Goal: Information Seeking & Learning: Learn about a topic

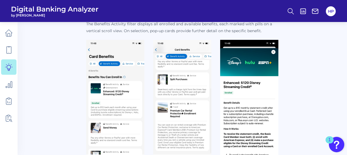
scroll to position [247, 0]
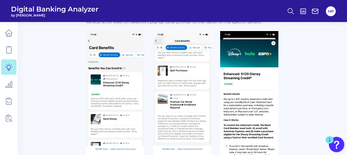
drag, startPoint x: 116, startPoint y: 90, endPoint x: 53, endPoint y: 73, distance: 64.8
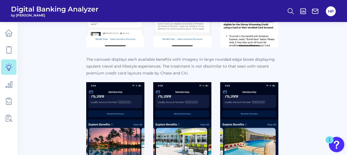
scroll to position [439, 0]
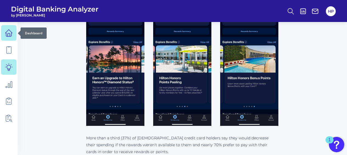
click at [9, 34] on icon at bounding box center [9, 33] width 8 height 8
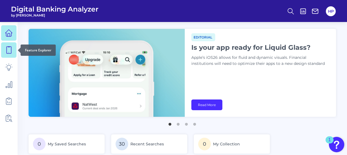
click at [9, 48] on icon at bounding box center [9, 50] width 8 height 8
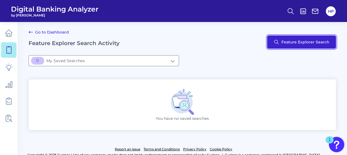
click at [273, 38] on button "Feature Explorer Search" at bounding box center [301, 41] width 69 height 13
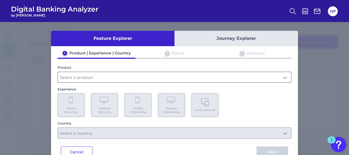
click at [119, 75] on input "text" at bounding box center [174, 77] width 233 height 10
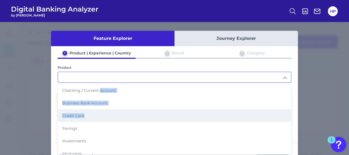
drag, startPoint x: 99, startPoint y: 90, endPoint x: 92, endPoint y: 115, distance: 25.6
click at [92, 115] on ul "Checking / Current Account Business Bank Account Credit Card Savings Investment…" at bounding box center [174, 134] width 233 height 101
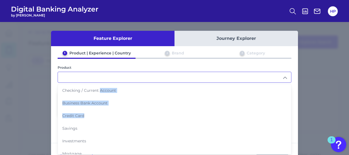
click at [91, 115] on li "Credit Card" at bounding box center [174, 115] width 233 height 13
type input "Credit Card"
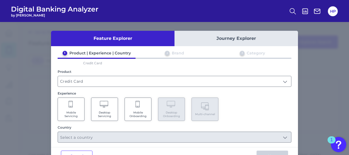
click at [134, 105] on Onboarding "Mobile Onboarding" at bounding box center [138, 108] width 27 height 23
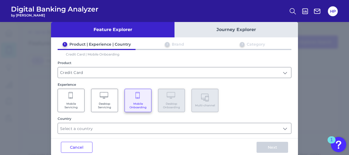
scroll to position [17, 0]
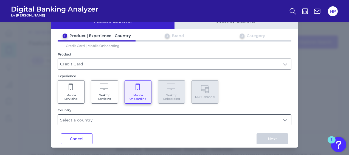
click at [97, 116] on input "text" at bounding box center [174, 120] width 233 height 10
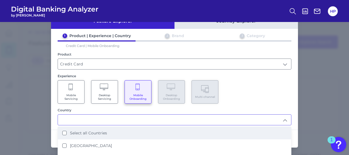
click at [97, 127] on li "Select all Countries" at bounding box center [174, 133] width 233 height 13
type input "Select all Countries"
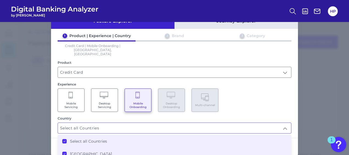
scroll to position [0, 0]
click at [259, 93] on div "Mobile Servicing Desktop Servicing Mobile Onboarding Desktop Onboarding Multi-c…" at bounding box center [175, 99] width 234 height 23
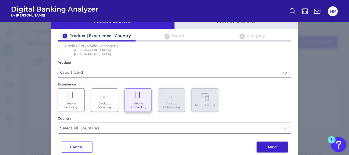
click at [262, 141] on button "Next" at bounding box center [273, 146] width 32 height 11
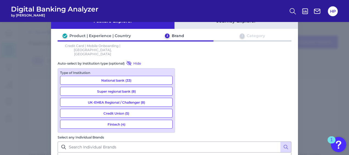
scroll to position [17, 0]
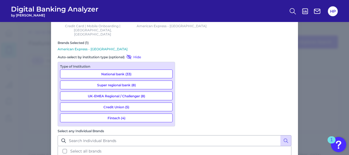
scroll to position [53, 0]
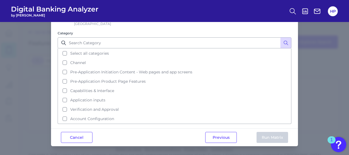
scroll to position [0, 0]
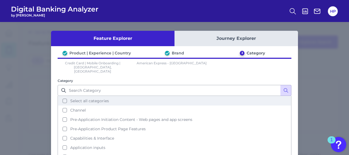
click at [99, 98] on span "Select all categories" at bounding box center [89, 100] width 39 height 5
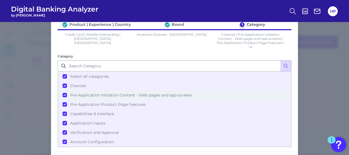
scroll to position [48, 0]
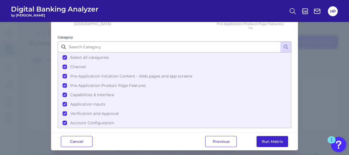
click at [280, 137] on button "Run Matrix" at bounding box center [273, 141] width 32 height 11
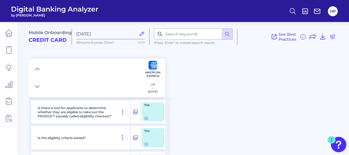
scroll to position [769, 0]
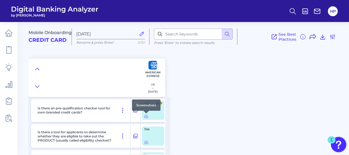
click at [144, 115] on div at bounding box center [146, 113] width 5 height 5
click at [145, 118] on icon at bounding box center [146, 116] width 4 height 4
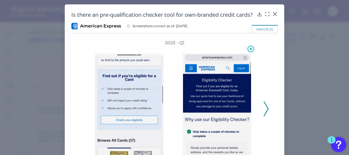
scroll to position [27, 0]
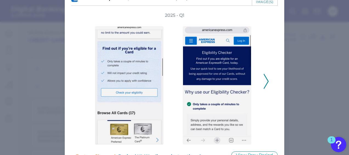
click at [269, 89] on div "2025 - Q1" at bounding box center [174, 78] width 206 height 132
click at [265, 89] on icon at bounding box center [266, 81] width 5 height 15
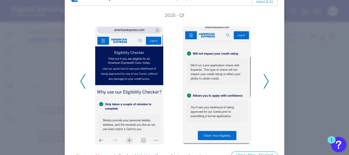
click at [265, 89] on icon at bounding box center [266, 81] width 5 height 15
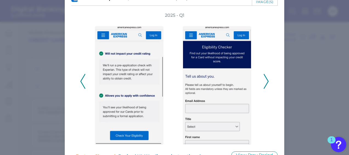
click at [265, 89] on icon at bounding box center [266, 81] width 5 height 15
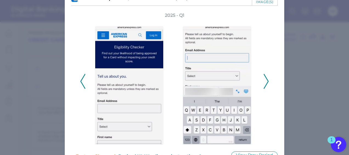
click at [265, 89] on icon at bounding box center [266, 81] width 5 height 15
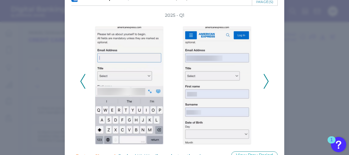
click at [265, 89] on icon at bounding box center [266, 81] width 5 height 15
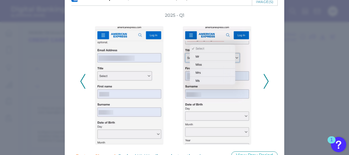
click at [265, 89] on icon at bounding box center [266, 81] width 5 height 15
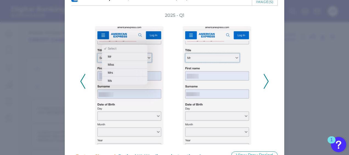
click at [265, 89] on icon at bounding box center [266, 81] width 5 height 15
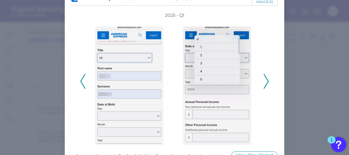
click at [265, 89] on icon at bounding box center [266, 81] width 5 height 15
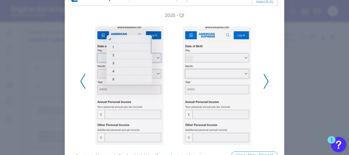
click at [265, 89] on icon at bounding box center [266, 81] width 5 height 15
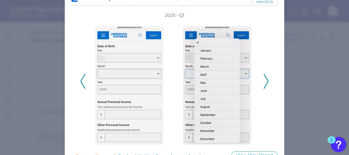
click at [265, 89] on icon at bounding box center [266, 81] width 5 height 15
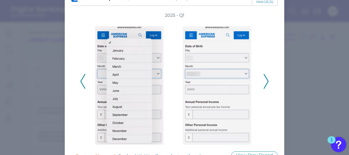
click at [265, 89] on icon at bounding box center [266, 81] width 5 height 15
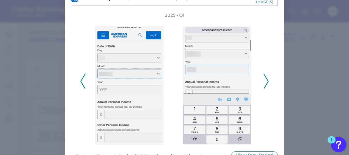
click at [265, 89] on icon at bounding box center [266, 81] width 5 height 15
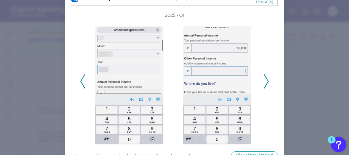
click at [265, 89] on icon at bounding box center [266, 81] width 5 height 15
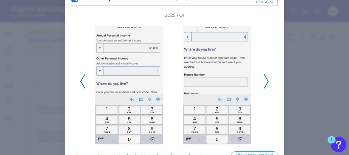
click at [265, 89] on icon at bounding box center [266, 81] width 5 height 15
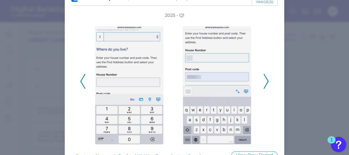
click at [265, 89] on icon at bounding box center [266, 81] width 5 height 15
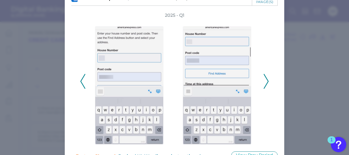
click at [265, 89] on icon at bounding box center [266, 81] width 5 height 15
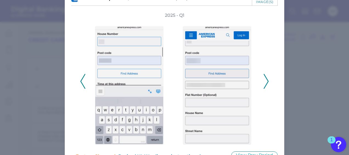
click at [265, 89] on icon at bounding box center [266, 81] width 5 height 15
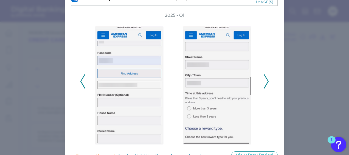
click at [265, 89] on icon at bounding box center [266, 81] width 5 height 15
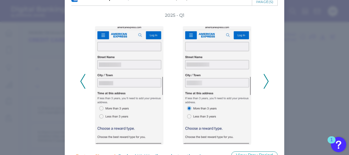
click at [265, 89] on icon at bounding box center [266, 81] width 5 height 15
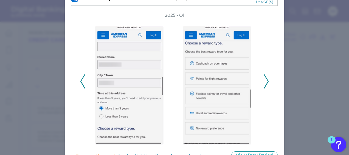
click at [265, 89] on icon at bounding box center [266, 81] width 5 height 15
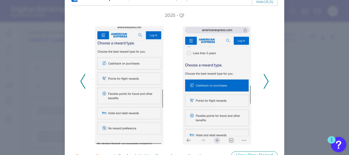
click at [265, 89] on icon at bounding box center [266, 81] width 5 height 15
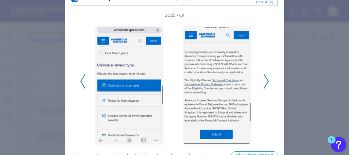
click at [265, 89] on icon at bounding box center [266, 81] width 5 height 15
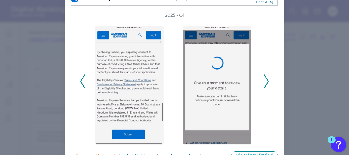
click at [265, 89] on icon at bounding box center [266, 81] width 5 height 15
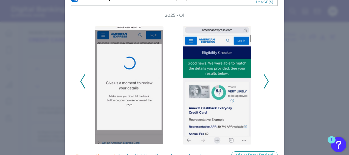
click at [265, 89] on icon at bounding box center [266, 81] width 5 height 15
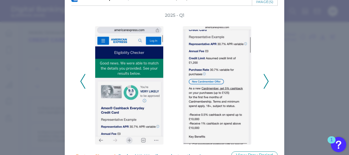
click at [265, 89] on icon at bounding box center [266, 81] width 5 height 15
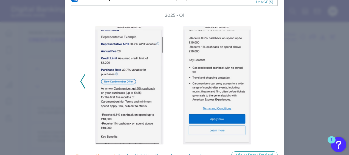
click at [265, 89] on div "2025 - Q1" at bounding box center [174, 78] width 189 height 132
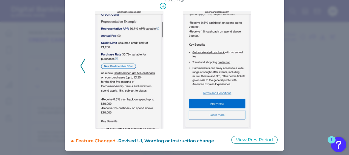
scroll to position [23, 0]
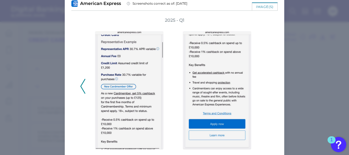
click at [87, 96] on div at bounding box center [131, 86] width 88 height 126
click at [83, 94] on icon at bounding box center [82, 86] width 5 height 15
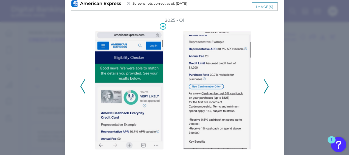
click at [119, 57] on img at bounding box center [129, 90] width 69 height 118
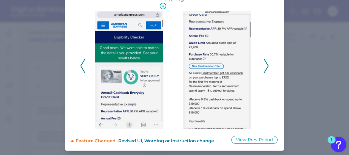
scroll to position [0, 0]
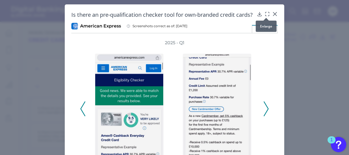
click at [265, 14] on icon at bounding box center [267, 13] width 5 height 5
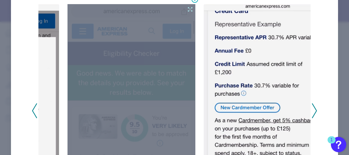
scroll to position [55, 0]
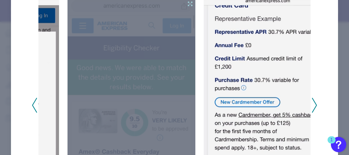
drag, startPoint x: 101, startPoint y: 58, endPoint x: 80, endPoint y: 61, distance: 21.9
click at [80, 61] on div at bounding box center [132, 109] width 128 height 221
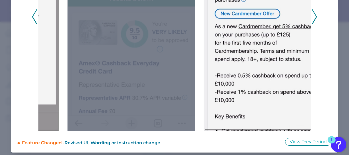
click at [141, 77] on div at bounding box center [132, 20] width 128 height 221
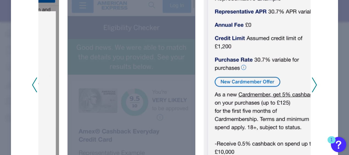
scroll to position [61, 0]
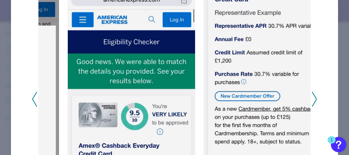
click at [172, 26] on div at bounding box center [133, 99] width 136 height 228
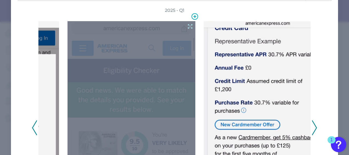
scroll to position [0, 0]
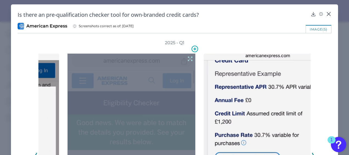
click at [187, 56] on icon at bounding box center [190, 59] width 6 height 6
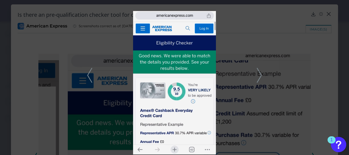
click at [259, 74] on icon at bounding box center [259, 75] width 5 height 15
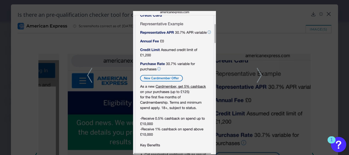
click at [258, 73] on icon at bounding box center [259, 75] width 5 height 15
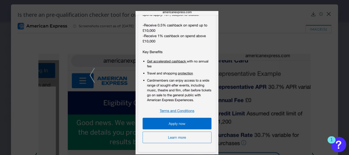
click at [276, 52] on div at bounding box center [174, 77] width 349 height 155
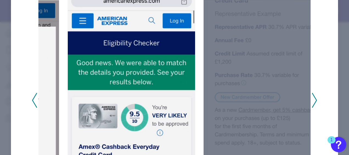
scroll to position [110, 0]
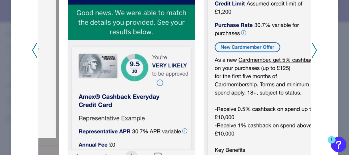
click at [311, 41] on div "2025 - Q1" at bounding box center [175, 47] width 286 height 234
click at [312, 46] on icon at bounding box center [314, 50] width 5 height 15
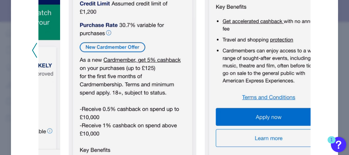
click at [312, 46] on div "2025 - Q1" at bounding box center [175, 47] width 286 height 234
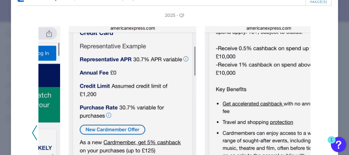
click at [327, 37] on div "2025 - Q1" at bounding box center [175, 129] width 314 height 234
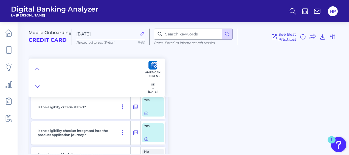
scroll to position [851, 0]
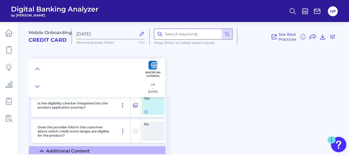
click at [182, 35] on input at bounding box center [193, 34] width 79 height 11
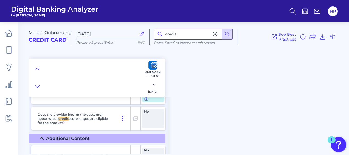
scroll to position [876, 0]
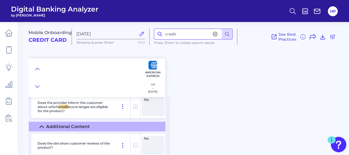
click at [185, 38] on input "credit" at bounding box center [193, 34] width 79 height 11
type input "credit limit"
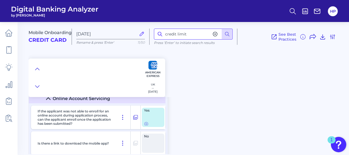
scroll to position [3722, 0]
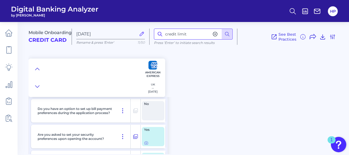
click at [187, 33] on input "credit limit" at bounding box center [193, 34] width 79 height 11
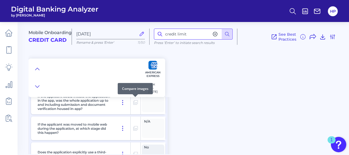
scroll to position [110, 0]
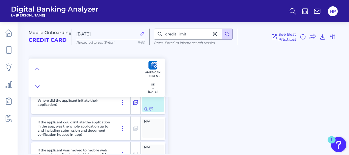
click at [228, 33] on icon at bounding box center [227, 33] width 5 height 5
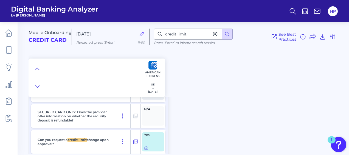
scroll to position [4469, 0]
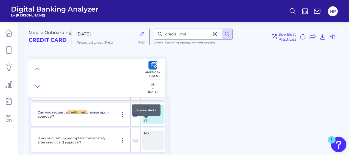
click at [146, 123] on icon at bounding box center [146, 120] width 4 height 4
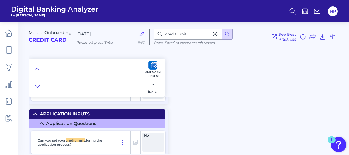
scroll to position [2045, 0]
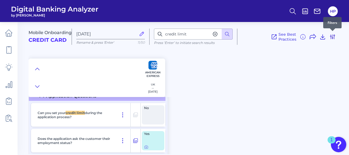
click at [331, 36] on icon at bounding box center [333, 37] width 4 height 4
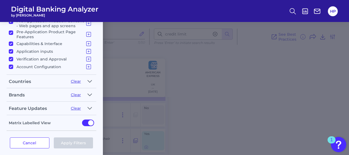
scroll to position [118, 0]
click at [92, 93] on button "button" at bounding box center [89, 94] width 9 height 9
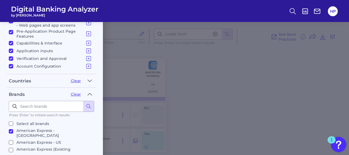
scroll to position [27, 0]
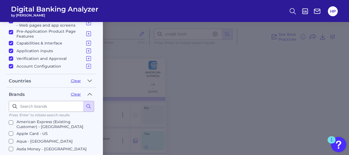
click at [11, 139] on input "Aqua - [GEOGRAPHIC_DATA]" at bounding box center [11, 141] width 4 height 4
checkbox input "true"
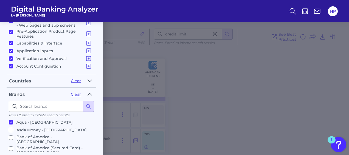
scroll to position [55, 0]
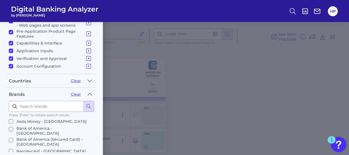
click at [10, 149] on input "Barclaycard - [GEOGRAPHIC_DATA]" at bounding box center [11, 151] width 4 height 4
checkbox input "true"
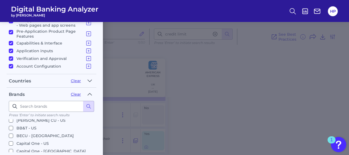
scroll to position [110, 0]
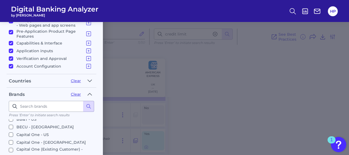
click at [11, 140] on input "Capital One - [GEOGRAPHIC_DATA]" at bounding box center [11, 142] width 4 height 4
checkbox input "true"
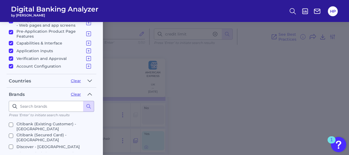
scroll to position [192, 0]
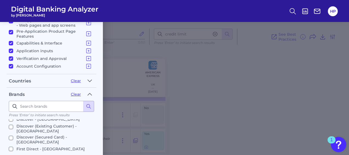
click at [11, 154] on input "[GEOGRAPHIC_DATA] - [GEOGRAPHIC_DATA]" at bounding box center [11, 156] width 4 height 4
checkbox input "true"
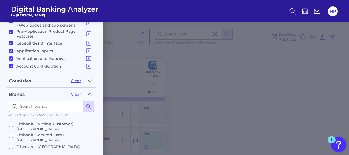
checkbox input "true"
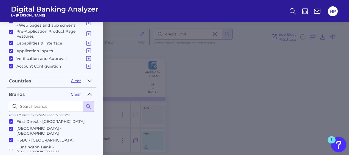
scroll to position [247, 0]
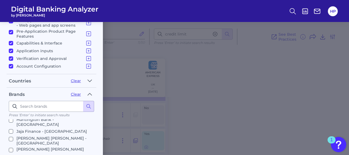
checkbox input "true"
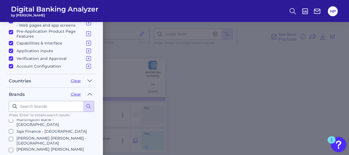
checkbox input "true"
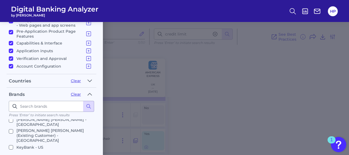
scroll to position [275, 0]
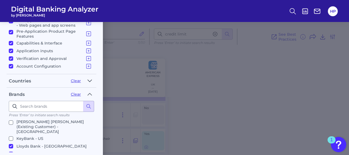
click at [87, 76] on button "button" at bounding box center [89, 80] width 9 height 9
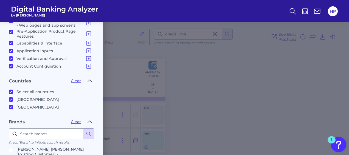
click at [12, 97] on input "[GEOGRAPHIC_DATA]" at bounding box center [11, 99] width 4 height 4
checkbox input "false"
click at [91, 77] on icon "button" at bounding box center [90, 80] width 4 height 7
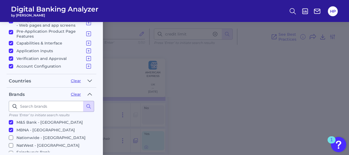
click at [13, 134] on label "Nationwide - [GEOGRAPHIC_DATA]" at bounding box center [50, 137] width 83 height 7
click at [13, 135] on input "Nationwide - [GEOGRAPHIC_DATA]" at bounding box center [11, 137] width 4 height 4
checkbox input "true"
click at [10, 142] on label "NatWest - [GEOGRAPHIC_DATA]" at bounding box center [50, 145] width 83 height 7
click at [10, 143] on input "NatWest - [GEOGRAPHIC_DATA]" at bounding box center [11, 145] width 4 height 4
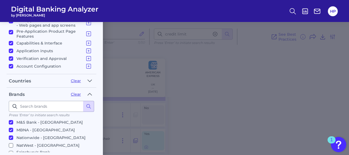
checkbox input "true"
click at [12, 151] on input "Sainsbury's Bank - [GEOGRAPHIC_DATA]" at bounding box center [11, 153] width 4 height 4
checkbox input "true"
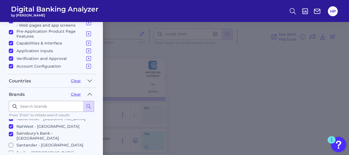
scroll to position [120, 0]
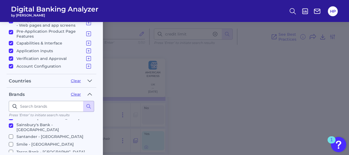
click at [10, 133] on label "Santander - [GEOGRAPHIC_DATA]" at bounding box center [50, 136] width 83 height 7
click at [10, 134] on input "Santander - [GEOGRAPHIC_DATA]" at bounding box center [11, 136] width 4 height 4
checkbox input "true"
click at [10, 142] on input "Smile - [GEOGRAPHIC_DATA]" at bounding box center [11, 144] width 4 height 4
checkbox input "true"
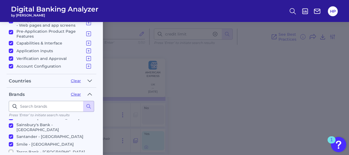
click at [10, 150] on input "Tesco Bank - [GEOGRAPHIC_DATA]" at bounding box center [11, 152] width 4 height 4
checkbox input "true"
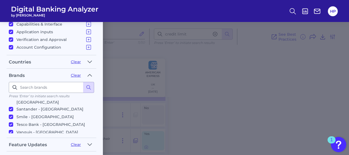
scroll to position [146, 0]
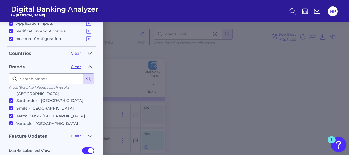
click at [13, 128] on label "Virgin Money - [GEOGRAPHIC_DATA]" at bounding box center [50, 131] width 83 height 7
click at [13, 129] on input "Virgin Money - [GEOGRAPHIC_DATA]" at bounding box center [11, 131] width 4 height 4
checkbox input "true"
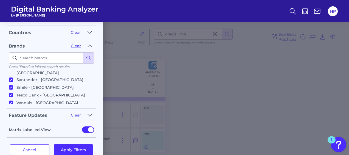
scroll to position [174, 0]
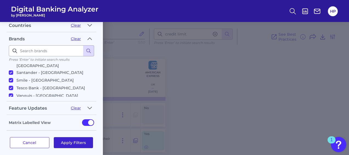
click at [66, 141] on button "Apply Filters" at bounding box center [74, 142] width 40 height 11
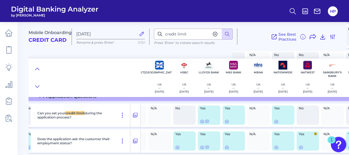
scroll to position [2040, 124]
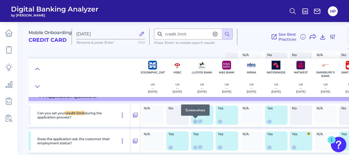
click at [195, 121] on icon at bounding box center [195, 121] width 4 height 4
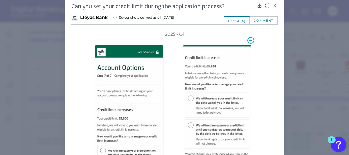
scroll to position [0, 0]
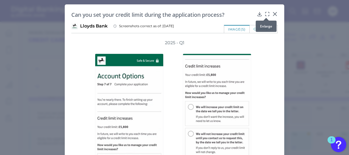
click at [269, 12] on icon at bounding box center [267, 13] width 5 height 5
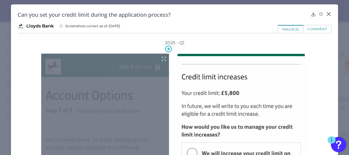
click at [164, 57] on icon at bounding box center [164, 59] width 4 height 4
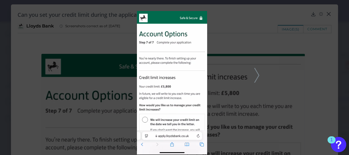
click at [255, 76] on icon at bounding box center [257, 75] width 5 height 15
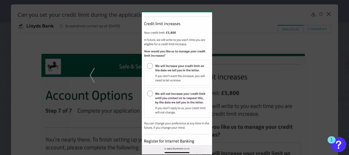
click at [271, 80] on div at bounding box center [174, 77] width 349 height 155
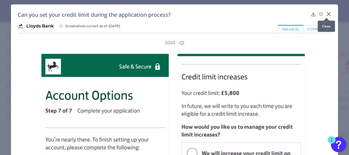
click at [327, 14] on icon at bounding box center [328, 13] width 3 height 3
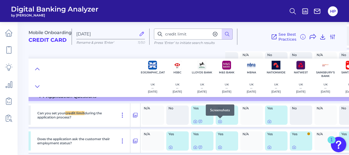
click at [220, 120] on div at bounding box center [219, 118] width 5 height 5
click at [219, 122] on icon at bounding box center [220, 121] width 3 height 3
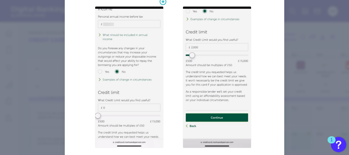
scroll to position [38, 0]
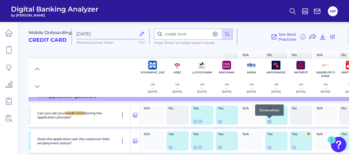
click at [269, 122] on icon at bounding box center [269, 121] width 4 height 4
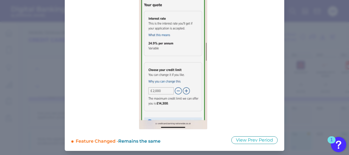
scroll to position [0, 0]
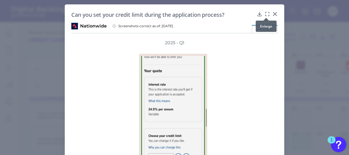
click at [265, 13] on icon at bounding box center [267, 13] width 5 height 5
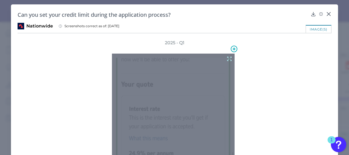
click at [228, 58] on icon at bounding box center [230, 59] width 6 height 6
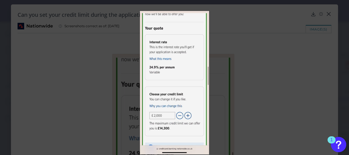
click at [253, 70] on div at bounding box center [174, 77] width 349 height 155
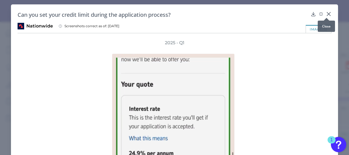
click at [328, 11] on icon at bounding box center [328, 13] width 5 height 5
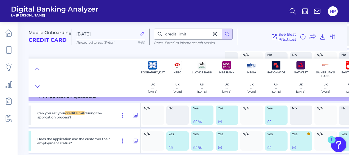
drag, startPoint x: 267, startPoint y: 152, endPoint x: 287, endPoint y: 148, distance: 20.4
click at [287, 148] on div "Yes" at bounding box center [276, 141] width 25 height 24
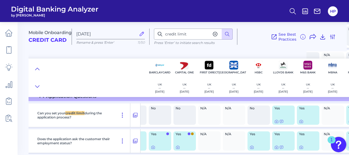
scroll to position [2040, 0]
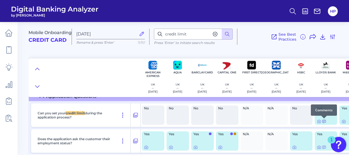
click at [323, 120] on div at bounding box center [324, 118] width 5 height 5
click at [323, 121] on icon at bounding box center [324, 121] width 3 height 3
drag, startPoint x: 192, startPoint y: 152, endPoint x: 198, endPoint y: 151, distance: 6.1
click at [198, 151] on div "Yes" at bounding box center [202, 141] width 25 height 24
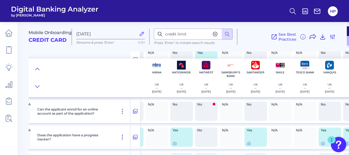
scroll to position [1243, 219]
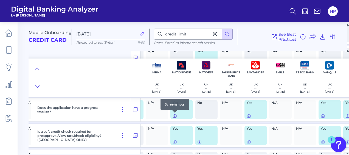
click at [175, 115] on icon at bounding box center [175, 116] width 4 height 4
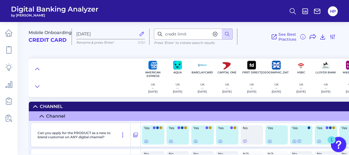
scroll to position [27, 0]
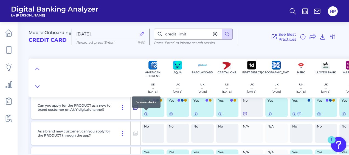
click at [145, 114] on icon at bounding box center [146, 113] width 3 height 3
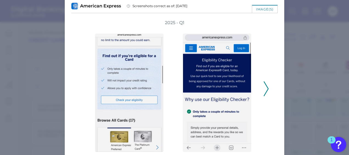
click at [269, 78] on div "2025 - Q1" at bounding box center [174, 86] width 206 height 132
click at [264, 90] on icon at bounding box center [266, 88] width 5 height 15
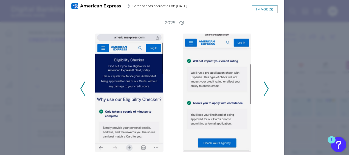
click at [264, 90] on icon at bounding box center [266, 88] width 5 height 15
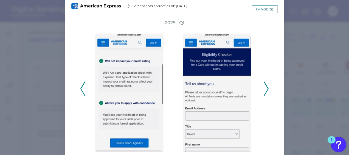
click at [264, 90] on icon at bounding box center [266, 88] width 5 height 15
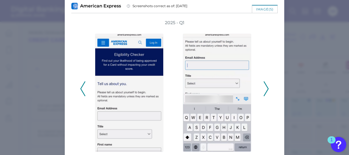
click at [264, 90] on icon at bounding box center [266, 88] width 5 height 15
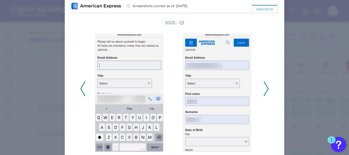
click at [264, 90] on icon at bounding box center [266, 88] width 5 height 15
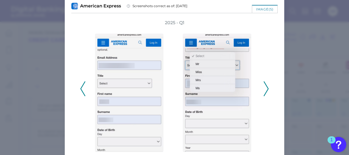
click at [264, 90] on icon at bounding box center [266, 88] width 5 height 15
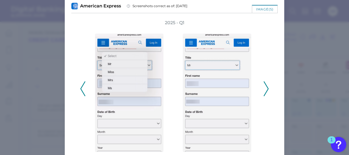
click at [264, 90] on icon at bounding box center [266, 88] width 5 height 15
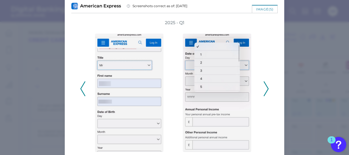
click at [264, 90] on icon at bounding box center [266, 88] width 5 height 15
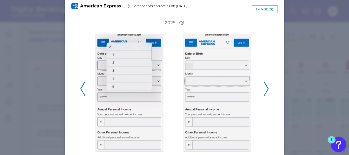
click at [264, 90] on icon at bounding box center [266, 88] width 5 height 15
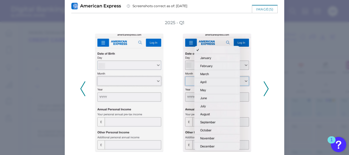
click at [264, 90] on icon at bounding box center [266, 88] width 5 height 15
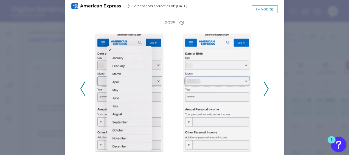
click at [264, 90] on icon at bounding box center [266, 88] width 5 height 15
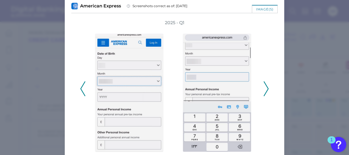
click at [264, 90] on icon at bounding box center [266, 88] width 5 height 15
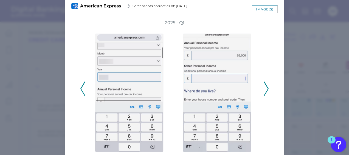
click at [264, 90] on icon at bounding box center [266, 88] width 5 height 15
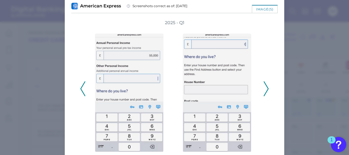
click at [264, 90] on icon at bounding box center [266, 88] width 5 height 15
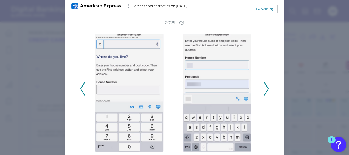
click at [264, 90] on icon at bounding box center [266, 88] width 5 height 15
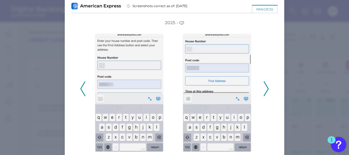
click at [264, 90] on icon at bounding box center [266, 88] width 5 height 15
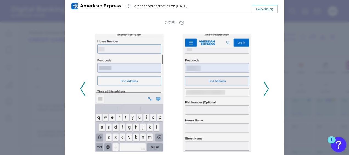
click at [264, 91] on icon at bounding box center [266, 88] width 5 height 15
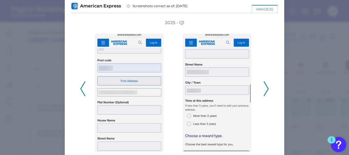
click at [264, 91] on icon at bounding box center [266, 88] width 5 height 15
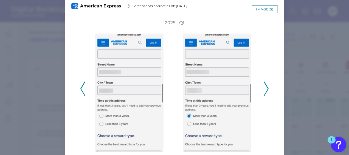
click at [264, 91] on icon at bounding box center [266, 88] width 5 height 15
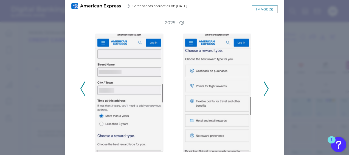
click at [264, 91] on icon at bounding box center [266, 88] width 5 height 15
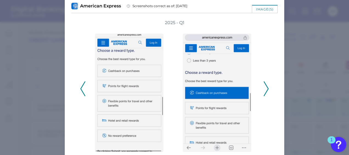
click at [264, 91] on icon at bounding box center [266, 88] width 5 height 15
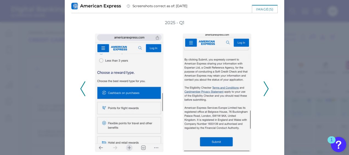
click at [265, 91] on icon at bounding box center [266, 88] width 5 height 15
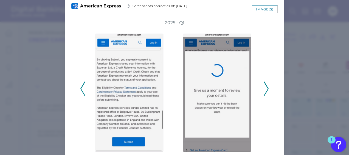
click at [265, 91] on icon at bounding box center [266, 88] width 5 height 15
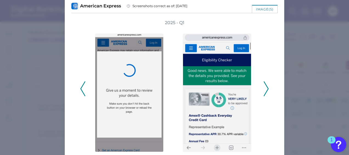
click at [265, 91] on icon at bounding box center [266, 88] width 5 height 15
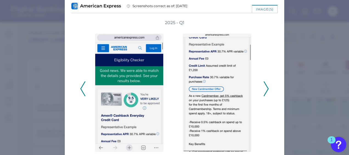
click at [265, 91] on icon at bounding box center [266, 88] width 5 height 15
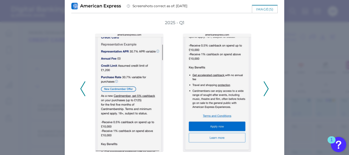
click at [265, 91] on icon at bounding box center [266, 88] width 5 height 15
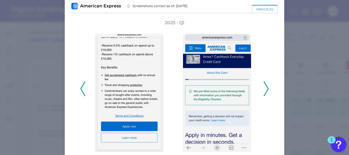
click at [265, 91] on icon at bounding box center [266, 88] width 5 height 15
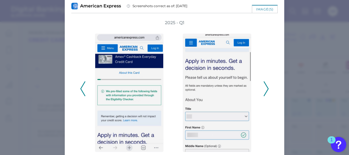
click at [265, 91] on icon at bounding box center [266, 88] width 5 height 15
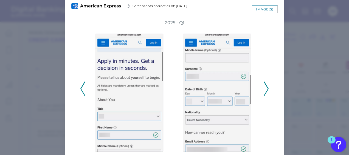
click at [264, 90] on icon at bounding box center [266, 88] width 5 height 15
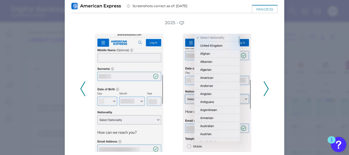
click at [264, 90] on icon at bounding box center [266, 88] width 5 height 15
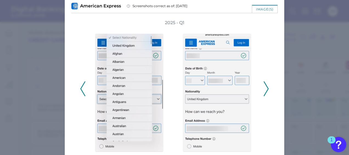
click at [264, 90] on icon at bounding box center [266, 88] width 5 height 15
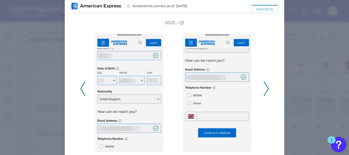
click at [264, 90] on icon at bounding box center [266, 88] width 5 height 15
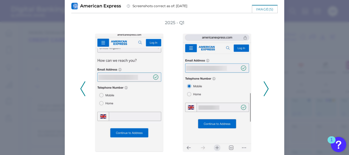
click at [264, 90] on icon at bounding box center [266, 88] width 5 height 15
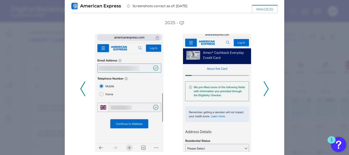
click at [264, 90] on icon at bounding box center [266, 88] width 5 height 15
